Goal: Information Seeking & Learning: Find specific fact

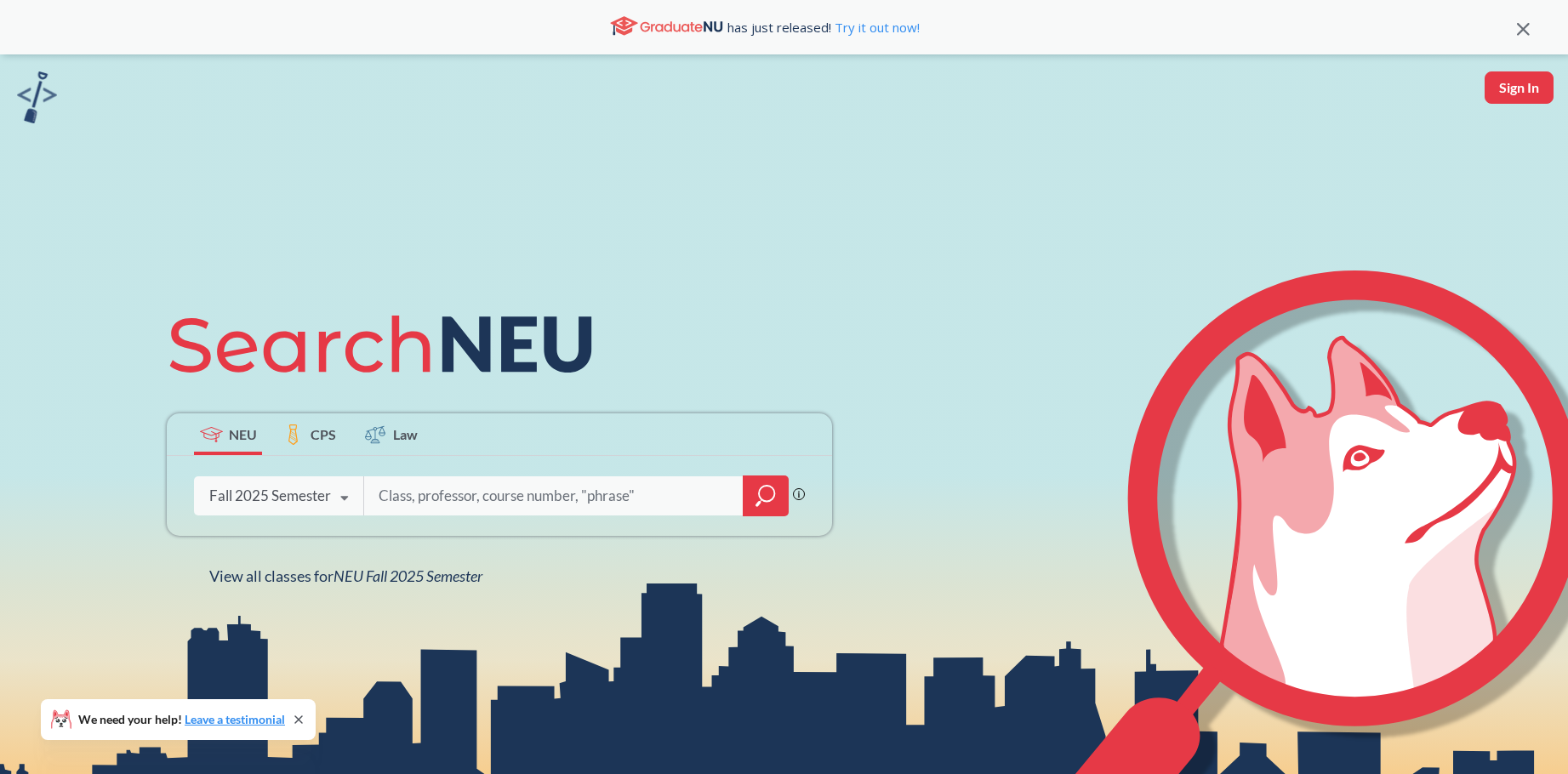
drag, startPoint x: 440, startPoint y: 496, endPoint x: 430, endPoint y: 494, distance: 10.2
click at [436, 496] on input "search" at bounding box center [553, 496] width 354 height 36
type input "4410"
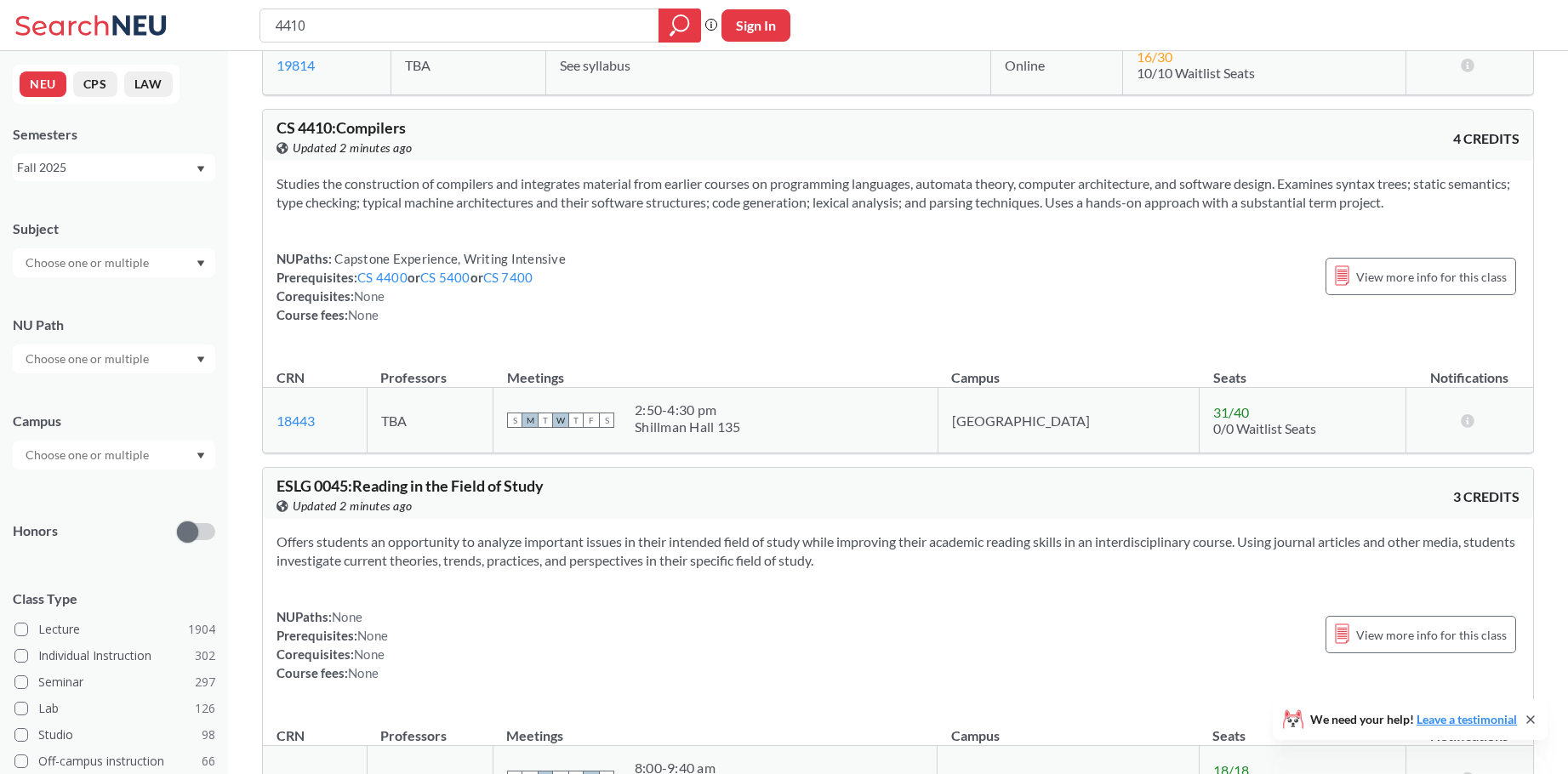
scroll to position [766, 0]
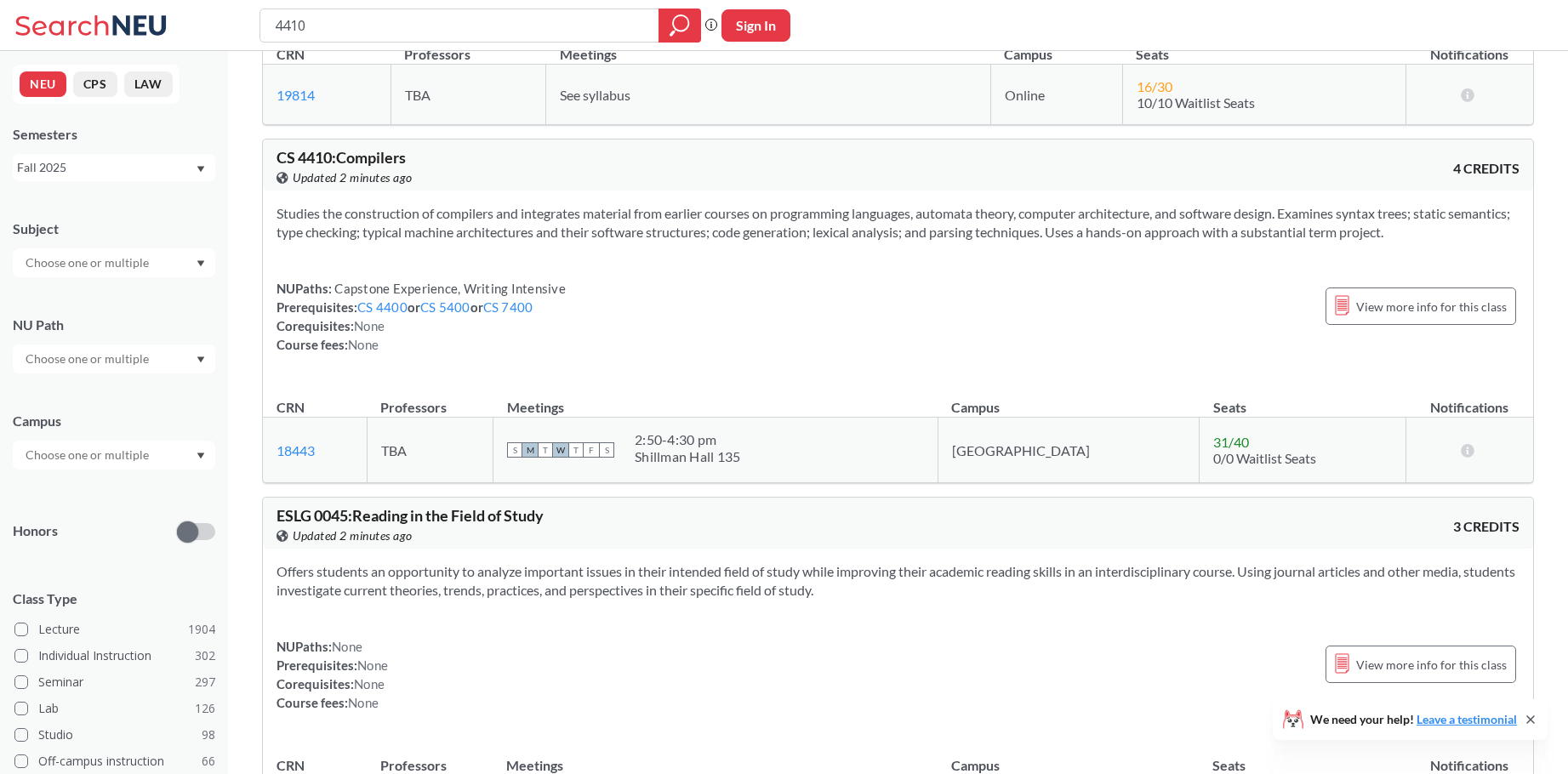
drag, startPoint x: 422, startPoint y: 24, endPoint x: 164, endPoint y: 12, distance: 258.3
click at [165, 12] on div "4410 Phrase search guarantees the exact search appears in the results. Ex. If y…" at bounding box center [784, 25] width 1568 height 51
type input "7610"
